Goal: Information Seeking & Learning: Understand process/instructions

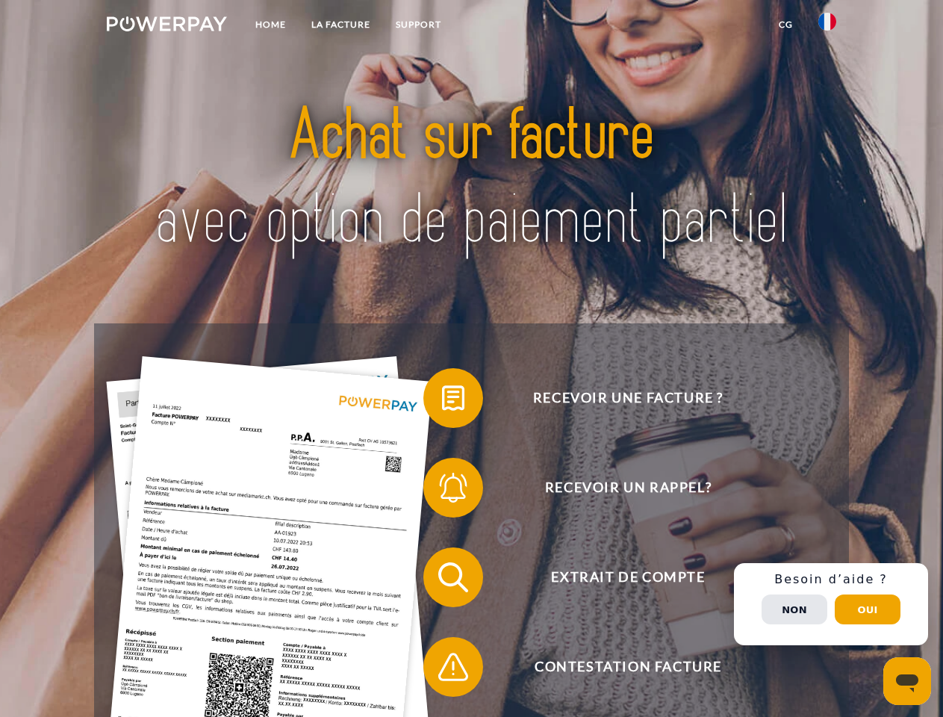
click at [166, 26] on img at bounding box center [167, 23] width 120 height 15
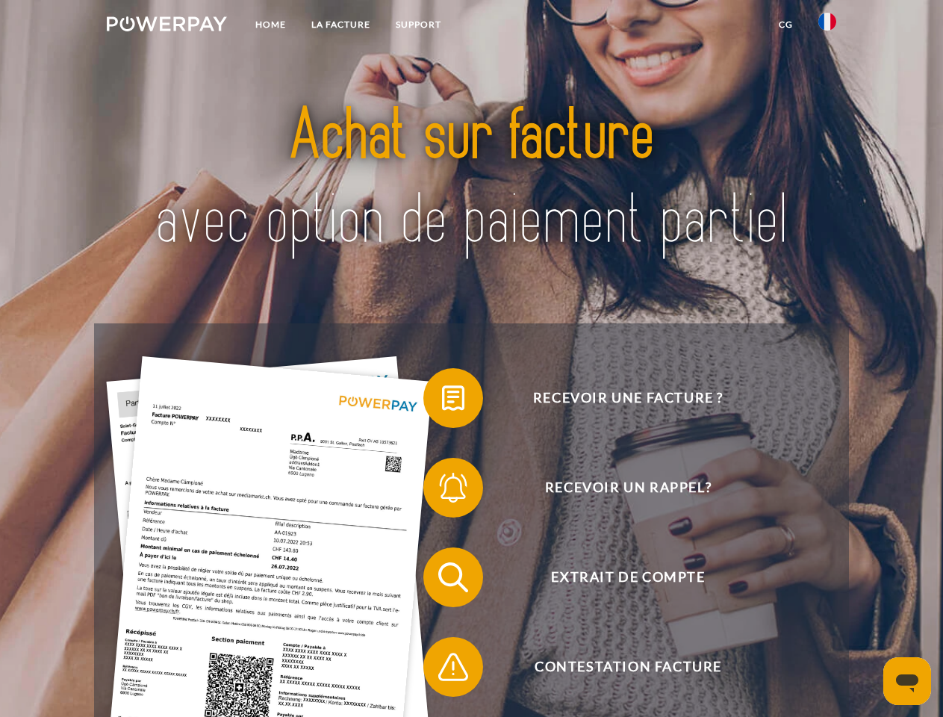
click at [827, 26] on img at bounding box center [827, 22] width 18 height 18
click at [785, 25] on link "CG" at bounding box center [786, 24] width 40 height 27
click at [442, 401] on span at bounding box center [430, 398] width 75 height 75
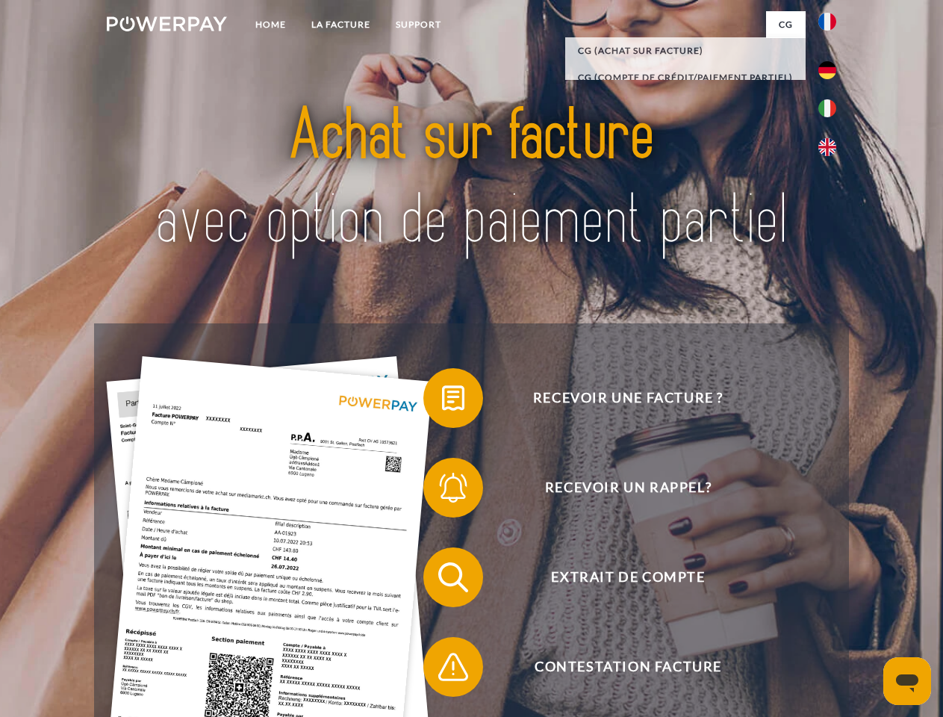
click at [442, 490] on span at bounding box center [430, 487] width 75 height 75
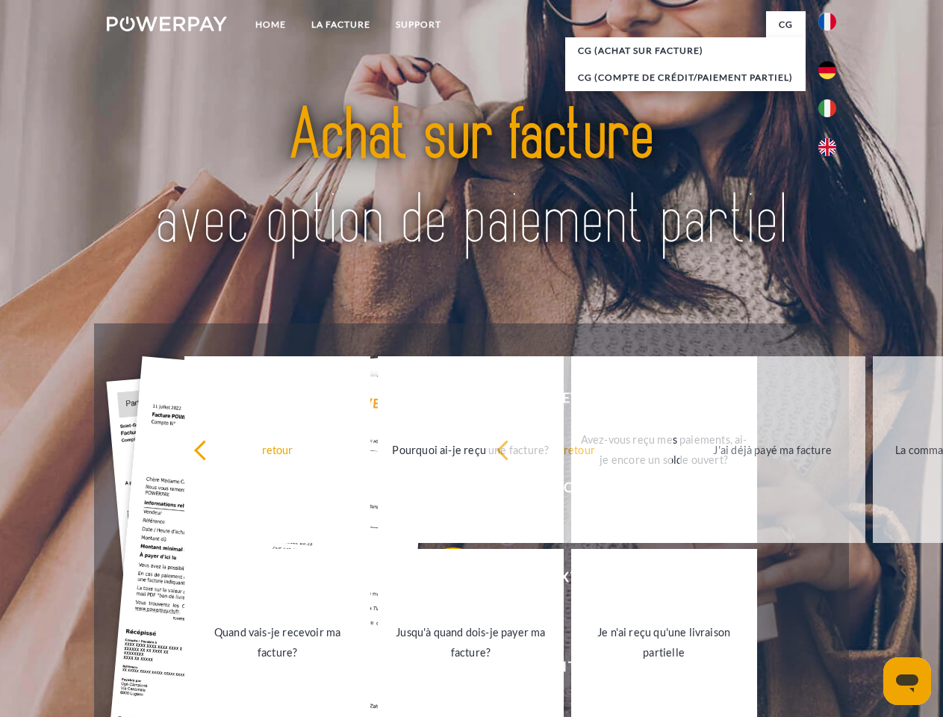
click at [442, 580] on link "Jusqu'à quand dois-je payer ma facture?" at bounding box center [471, 642] width 186 height 187
click at [571, 670] on link "Je n'ai reçu qu'une livraison partielle" at bounding box center [664, 642] width 186 height 187
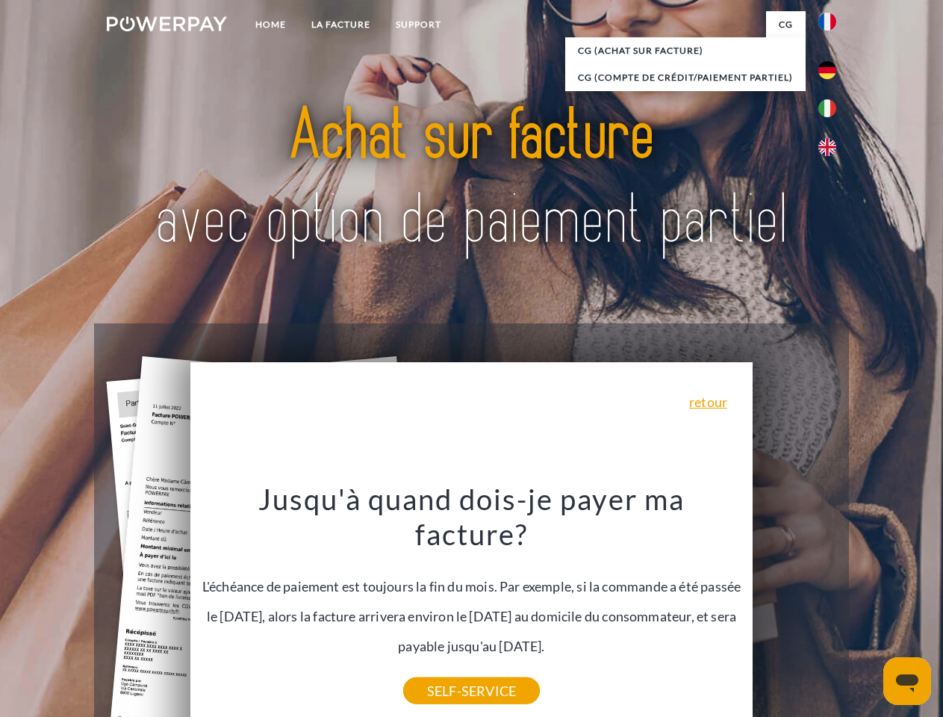
click at [831, 604] on div "Recevoir une facture ? Recevoir un rappel? Extrait de compte retour" at bounding box center [471, 621] width 754 height 597
click at [794, 607] on span "Extrait de compte" at bounding box center [628, 577] width 366 height 60
click at [867, 609] on header "Home LA FACTURE Support" at bounding box center [471, 515] width 943 height 1031
